Goal: Contribute content: Contribute content

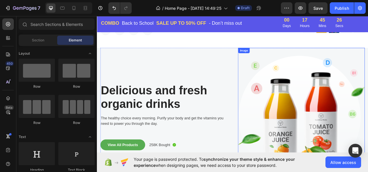
scroll to position [2120, 0]
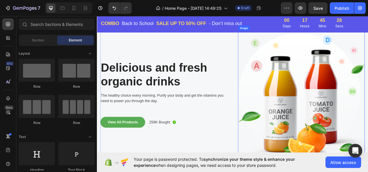
click at [340, 103] on img at bounding box center [356, 118] width 161 height 181
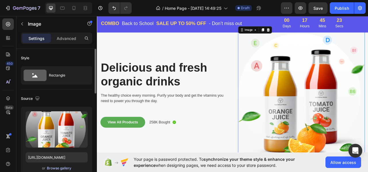
click at [59, 166] on div "Browse gallery" at bounding box center [59, 168] width 24 height 5
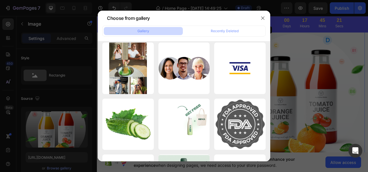
scroll to position [0, 0]
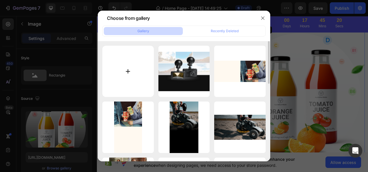
click at [126, 71] on input "file" at bounding box center [127, 71] width 51 height 51
type input "C:\fakepath\140839721_1357286511283271_6257529463162174106_n (1).jpg"
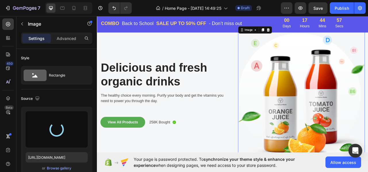
type input "[URL][DOMAIN_NAME]"
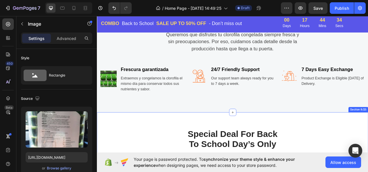
scroll to position [883, 0]
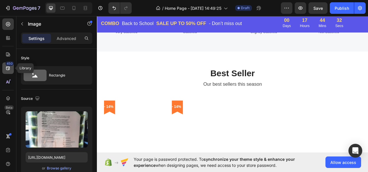
click at [11, 67] on div "450" at bounding box center [7, 67] width 11 height 11
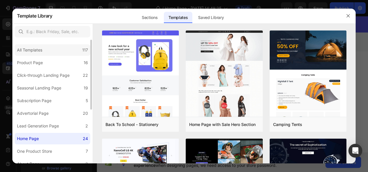
click at [35, 48] on div "All Templates" at bounding box center [29, 50] width 25 height 7
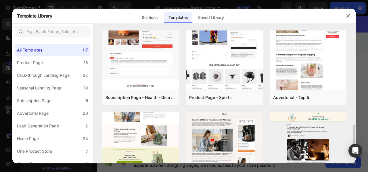
scroll to position [287, 0]
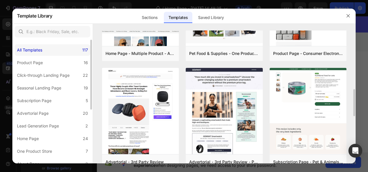
click at [41, 55] on div "All Templates 117" at bounding box center [53, 49] width 76 height 11
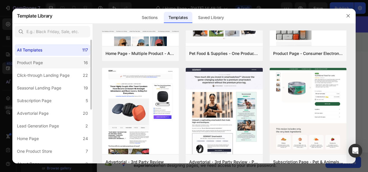
scroll to position [0, 0]
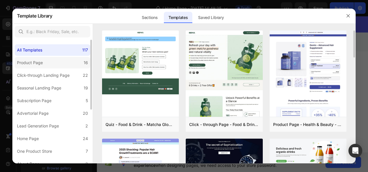
click at [44, 61] on div "Product Page" at bounding box center [31, 62] width 28 height 7
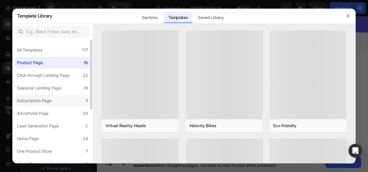
click at [39, 103] on div "Subscription Page" at bounding box center [34, 100] width 34 height 7
